Goal: Navigation & Orientation: Find specific page/section

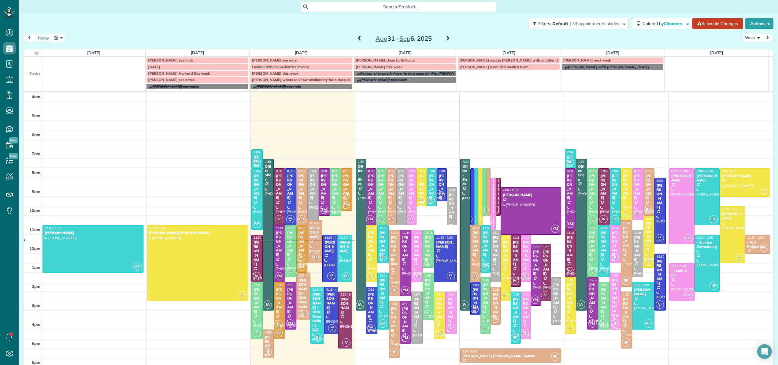
scroll to position [44, 0]
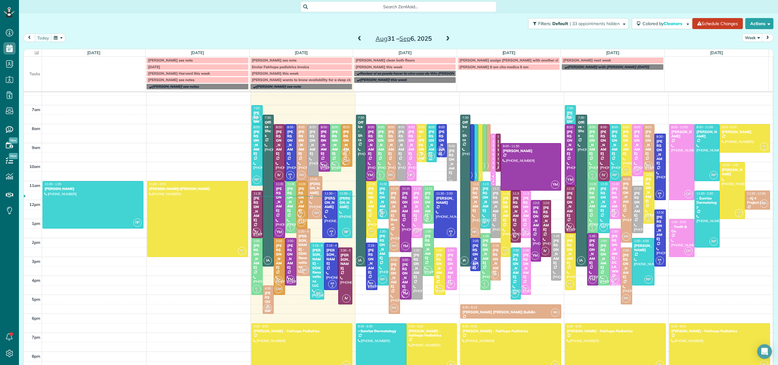
click at [395, 6] on span "Search ZenMaid…" at bounding box center [401, 7] width 186 height 6
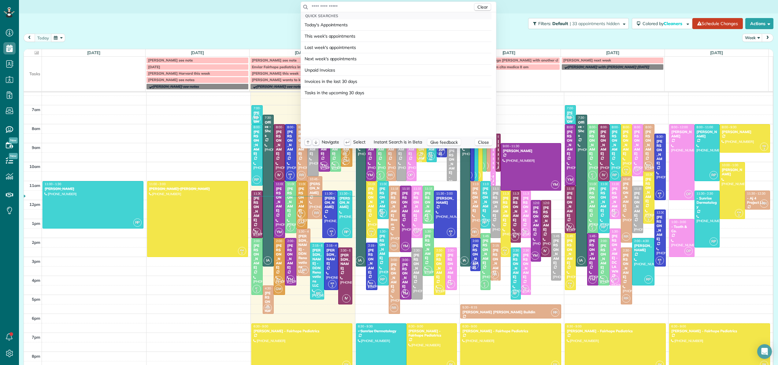
click at [395, 6] on input "text" at bounding box center [391, 7] width 161 height 6
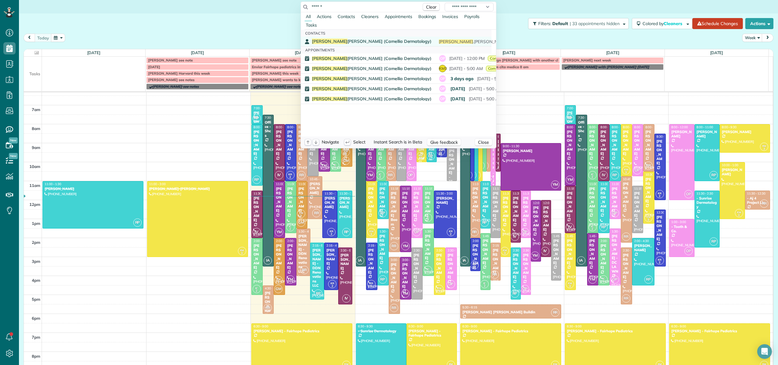
type input "******"
click at [360, 42] on span "Romona Newton (Camellia Dermatology)" at bounding box center [372, 42] width 120 height 6
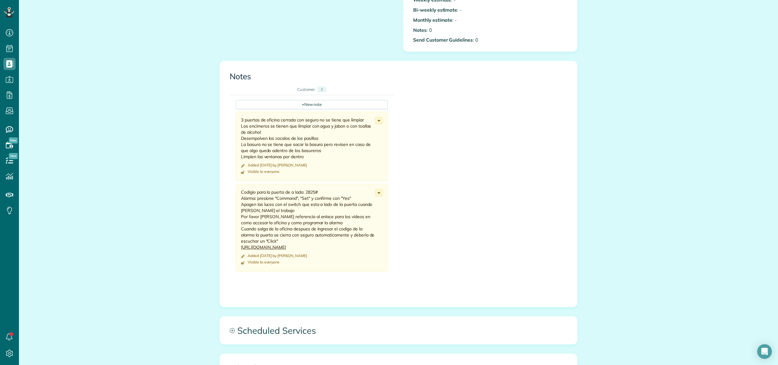
scroll to position [338, 0]
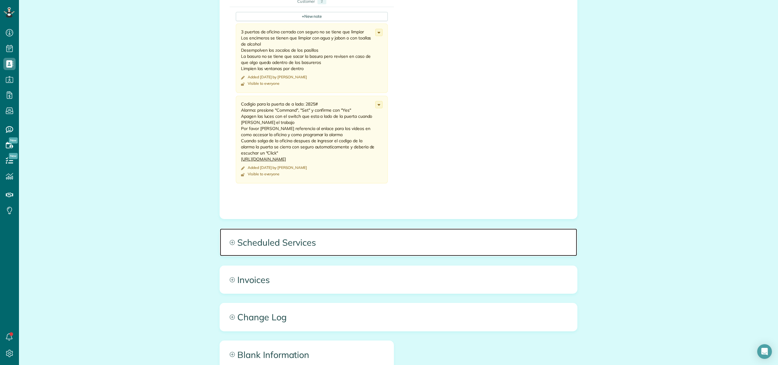
click at [289, 240] on span "Scheduled Services" at bounding box center [398, 242] width 357 height 28
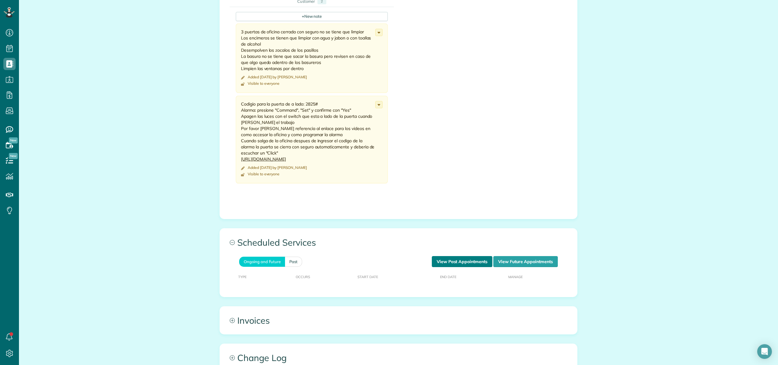
click at [480, 264] on link "View Past Appointments" at bounding box center [462, 261] width 61 height 11
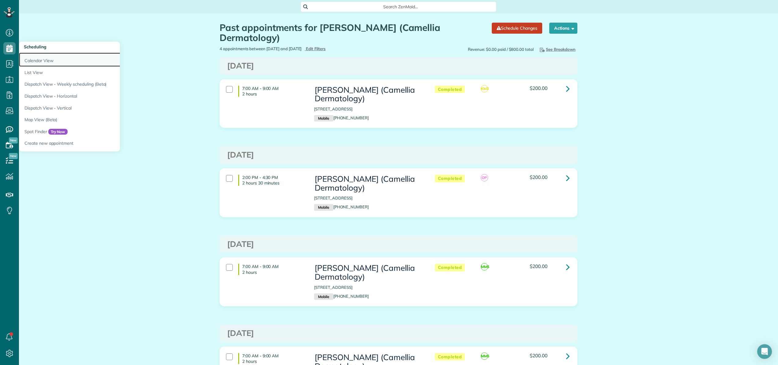
click at [31, 60] on link "Calendar View" at bounding box center [95, 60] width 153 height 14
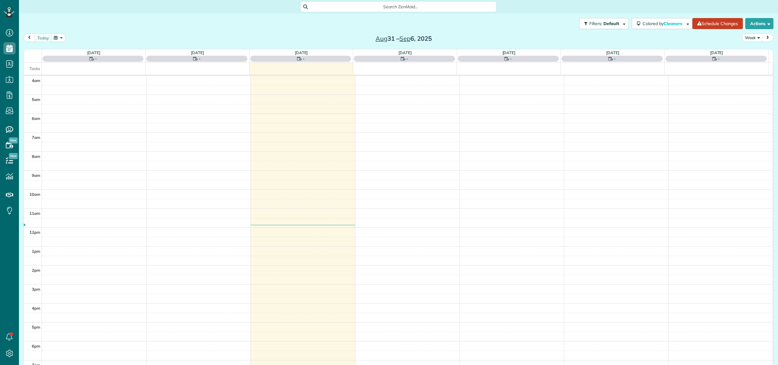
scroll to position [44, 0]
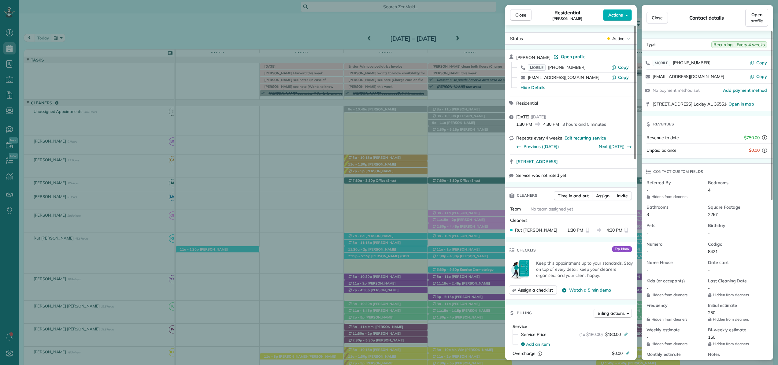
scroll to position [31, 0]
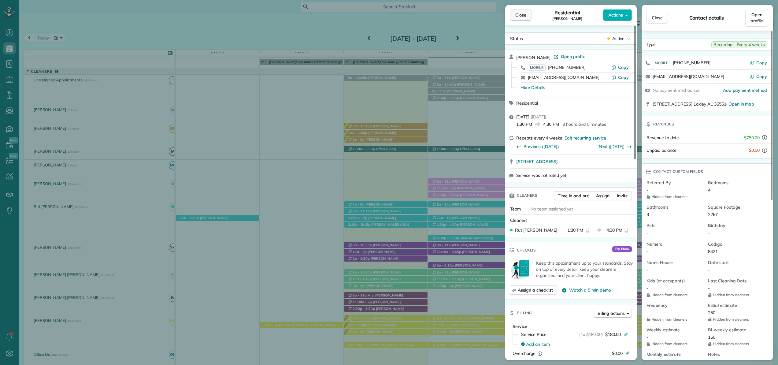
click at [524, 16] on span "Close" at bounding box center [520, 15] width 11 height 6
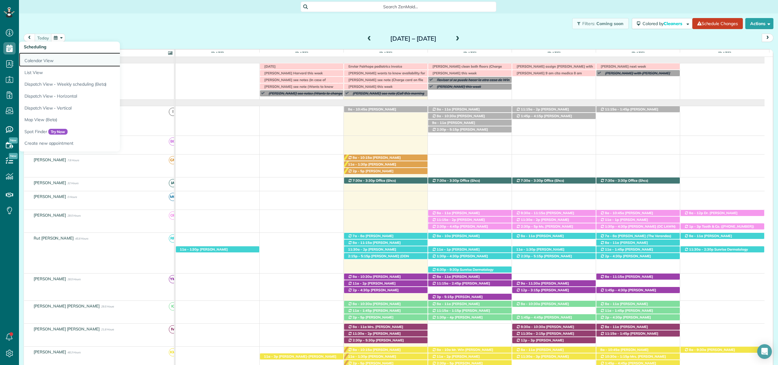
click at [29, 58] on link "Calendar View" at bounding box center [95, 60] width 153 height 14
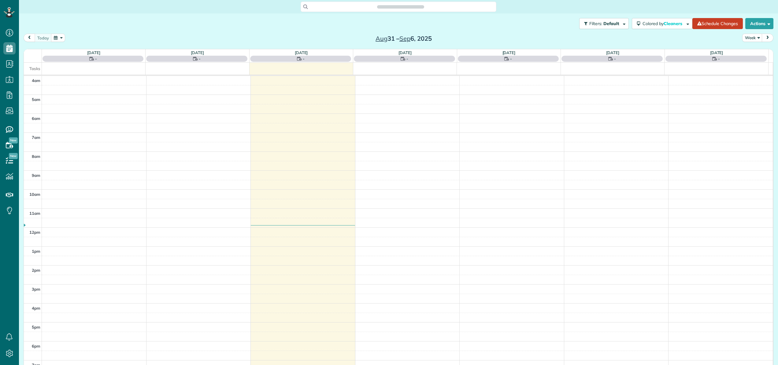
scroll to position [44, 0]
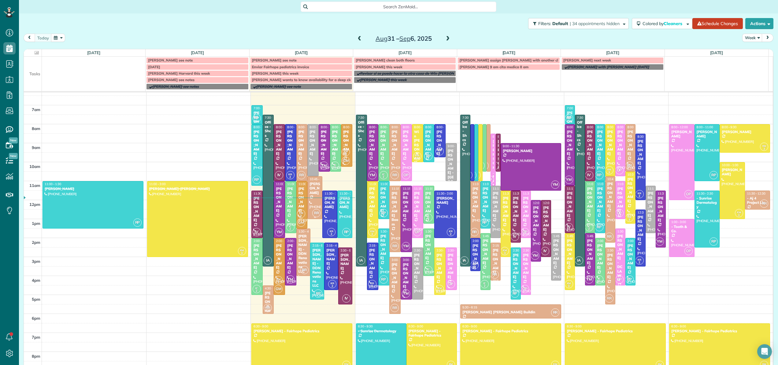
click at [311, 190] on div "[PERSON_NAME]" at bounding box center [314, 188] width 11 height 13
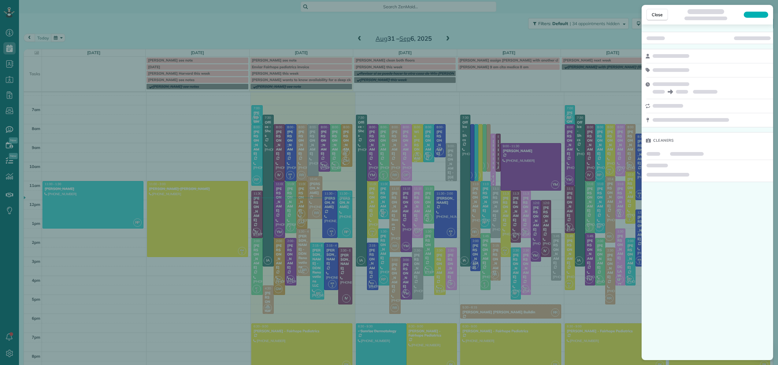
click at [303, 237] on div "Close Cleaners" at bounding box center [389, 182] width 778 height 365
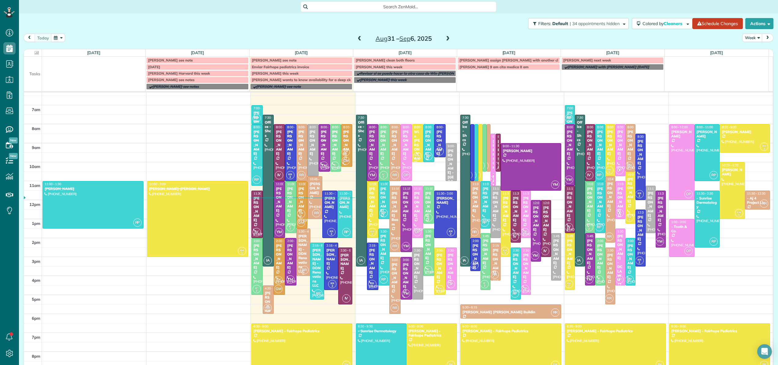
click at [301, 233] on div "1:30 - 4:00 [PERSON_NAME] - DDN Renovations LLC" at bounding box center [303, 251] width 10 height 44
